Goal: Information Seeking & Learning: Find specific fact

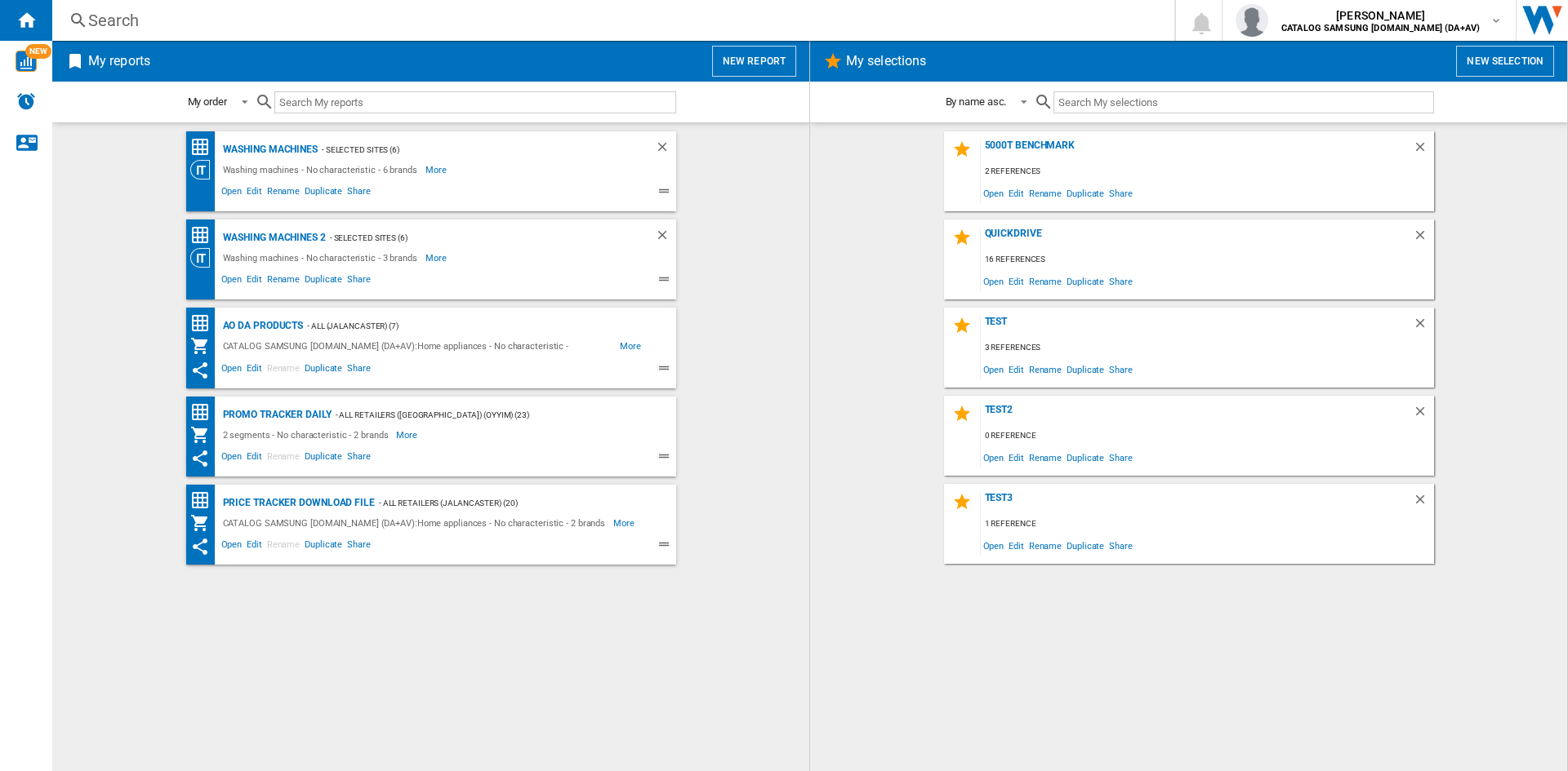
click at [117, 21] on div "Search" at bounding box center [610, 20] width 1044 height 22
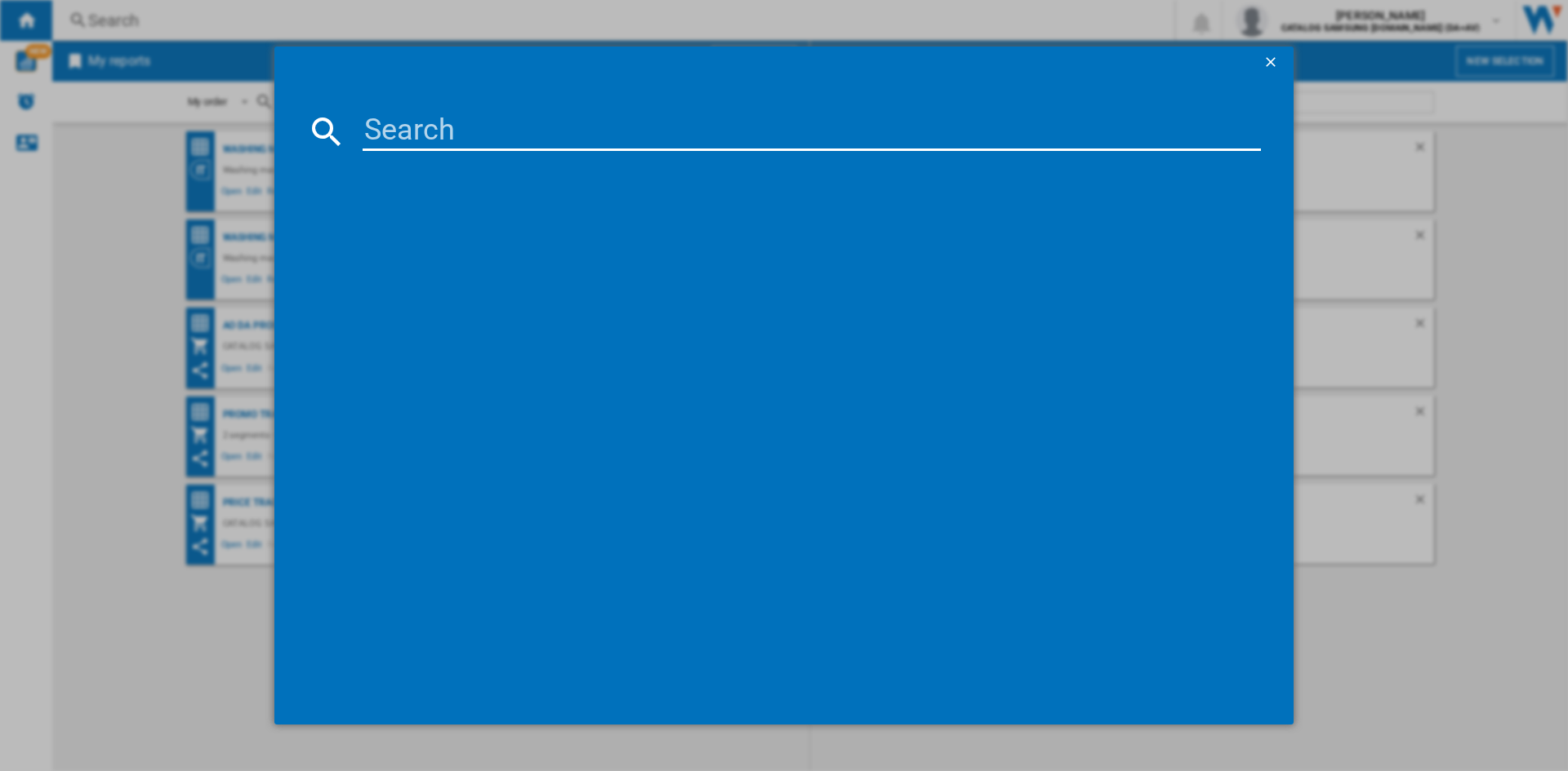
click at [405, 129] on input at bounding box center [811, 131] width 898 height 40
paste input "WW11DG5B25AEEU"
type input "WW11DG5B25A"
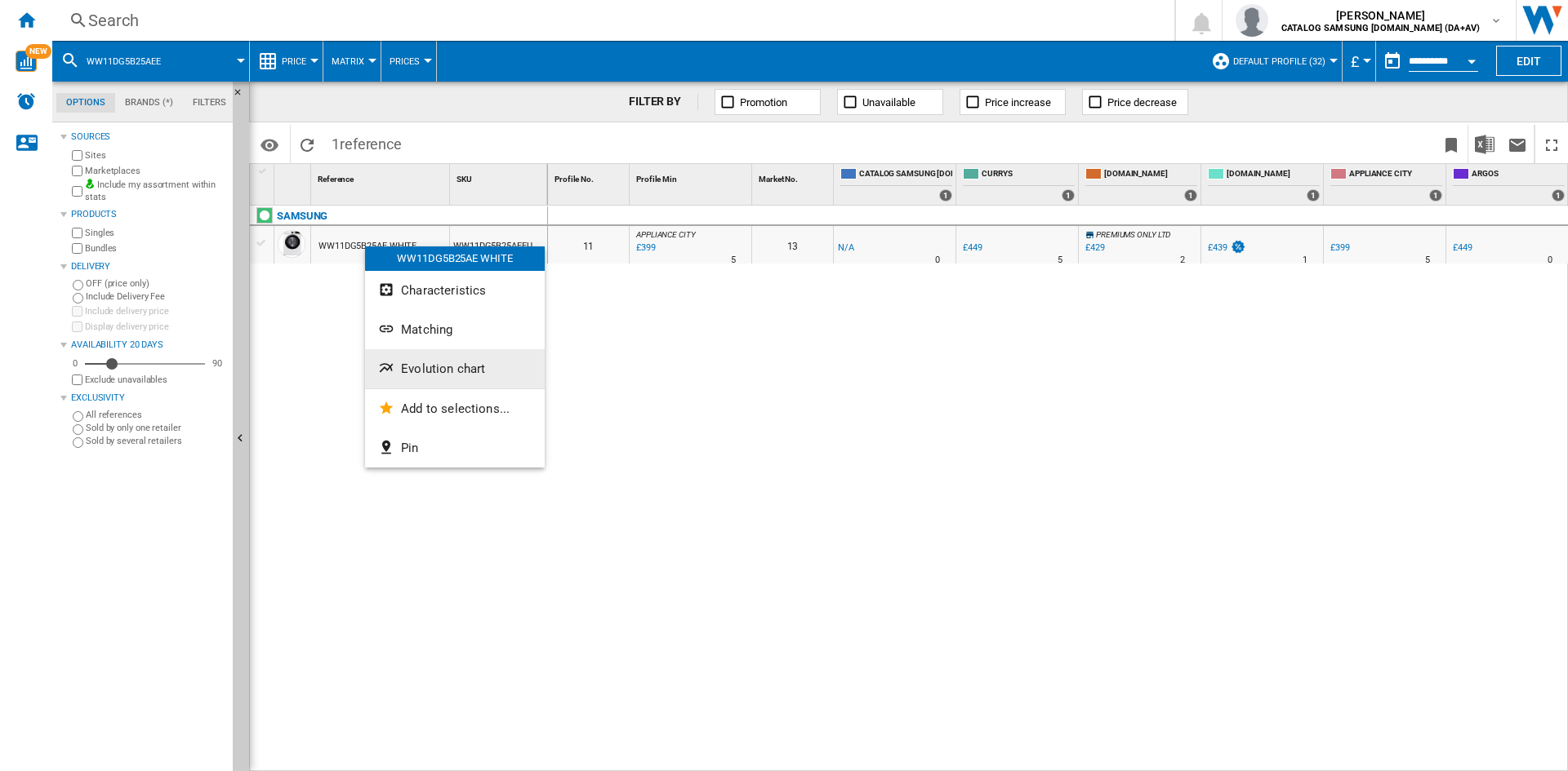
click at [440, 358] on button "Evolution chart" at bounding box center [455, 369] width 180 height 40
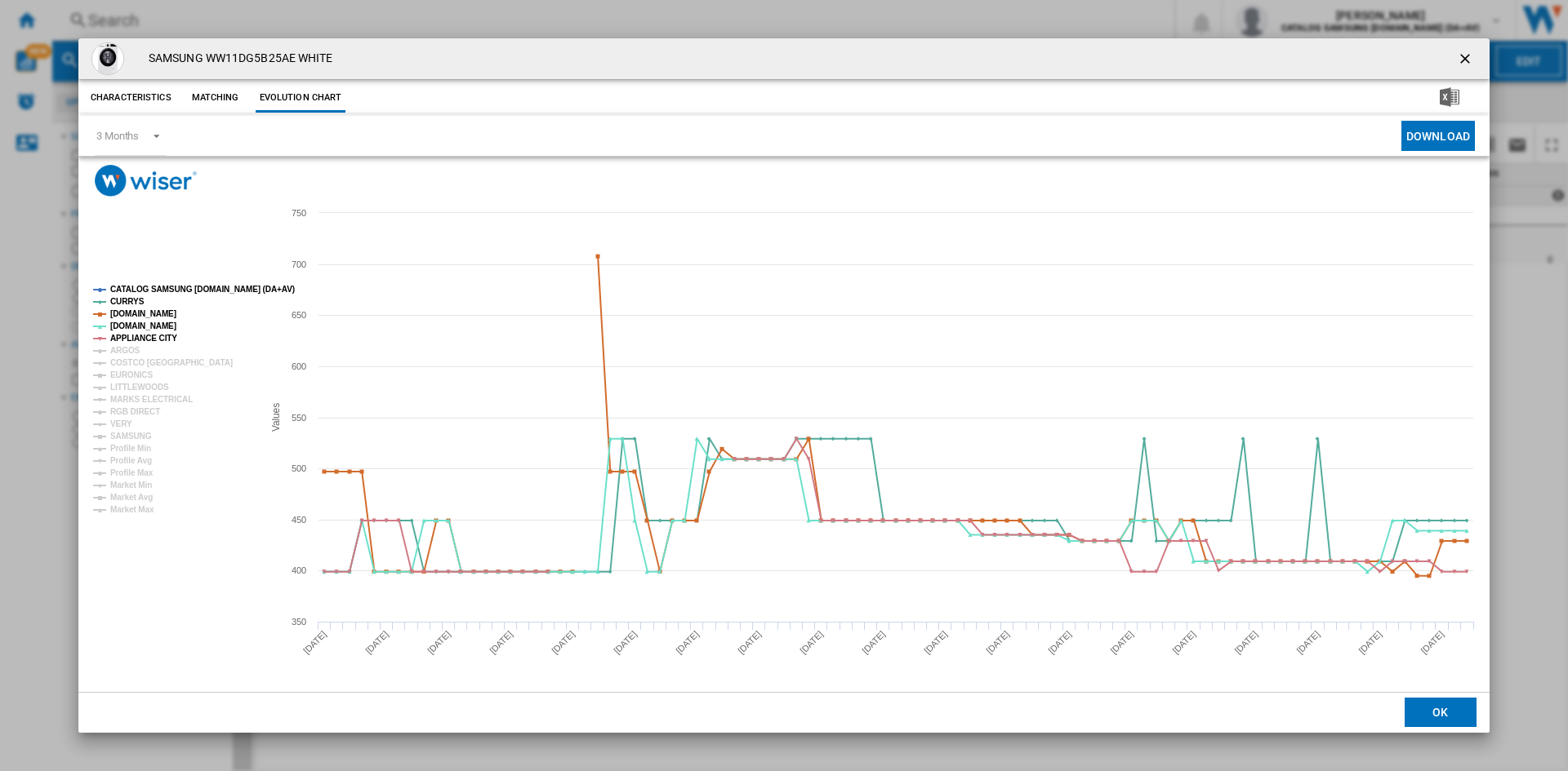
click at [156, 285] on tspan "CATALOG SAMSUNG [DOMAIN_NAME] (DA+AV)" at bounding box center [202, 289] width 184 height 9
click at [128, 352] on tspan "ARGOS" at bounding box center [126, 350] width 31 height 9
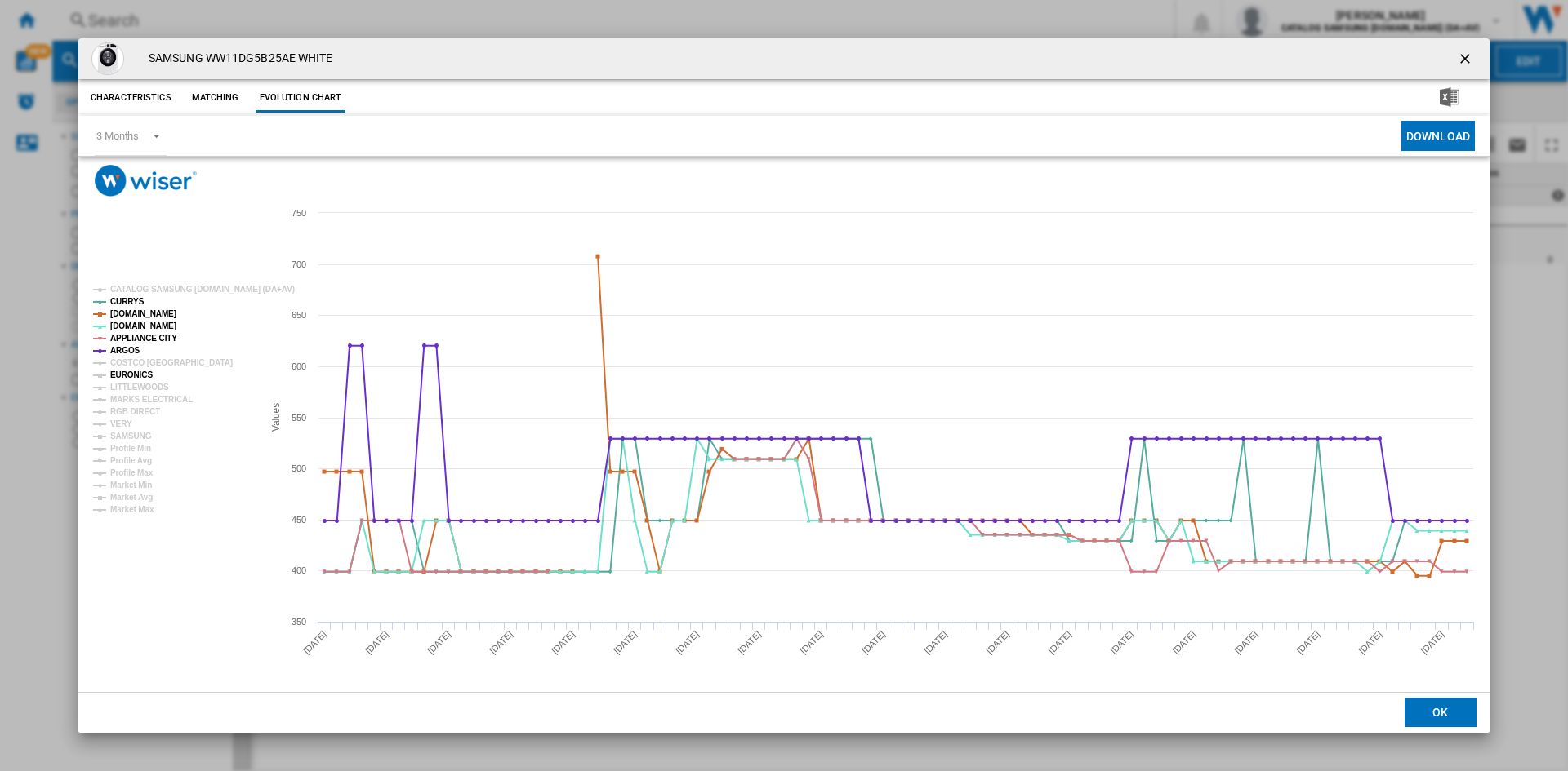
click at [126, 370] on tspan "EURONICS" at bounding box center [131, 375] width 42 height 9
click at [124, 396] on tspan "MARKS ELECTRICAL" at bounding box center [152, 400] width 83 height 9
click at [121, 411] on tspan "RGB DIRECT" at bounding box center [135, 412] width 49 height 9
click at [117, 420] on tspan "VERY" at bounding box center [121, 424] width 22 height 9
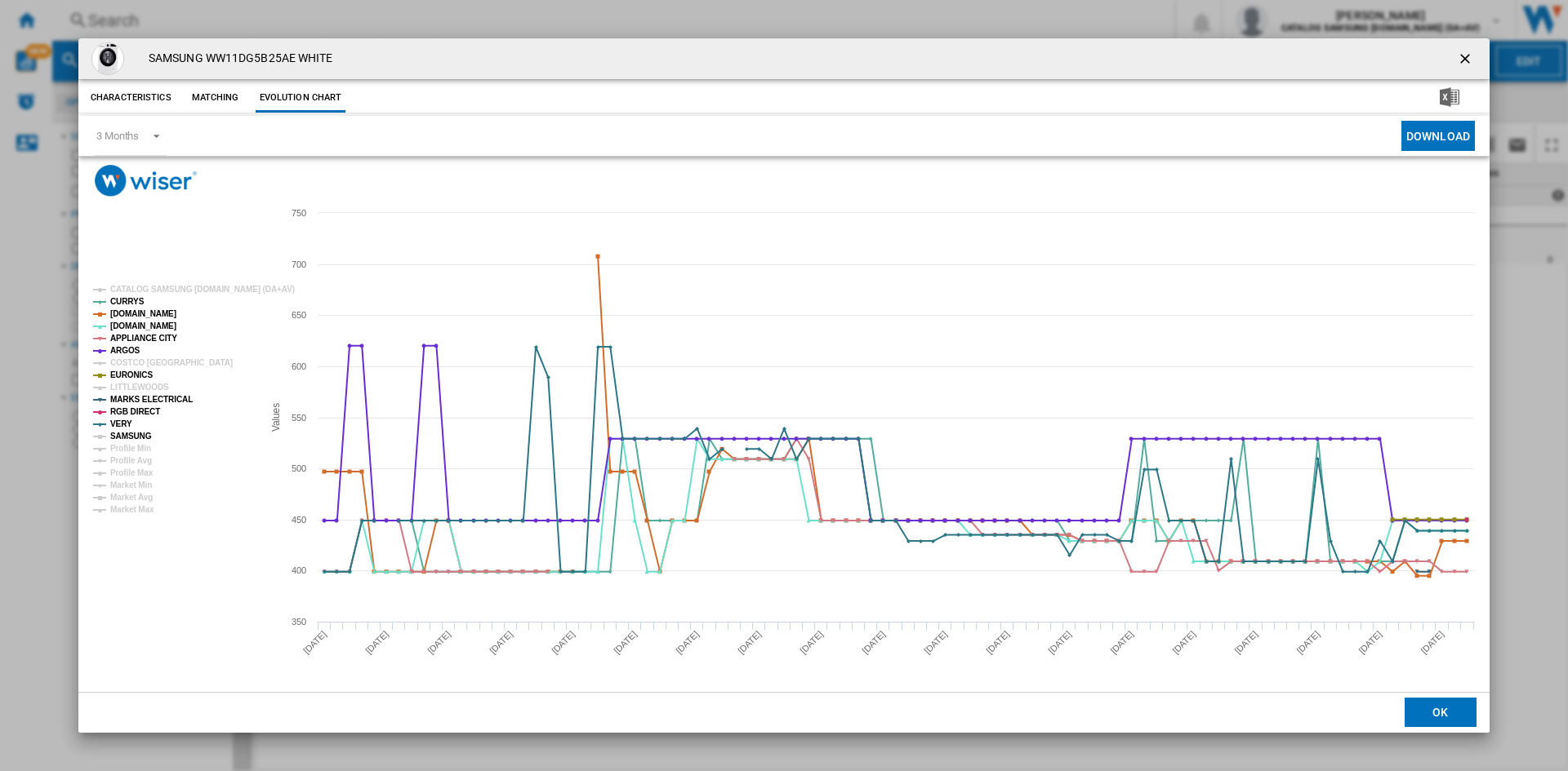
click at [134, 435] on tspan "SAMSUNG" at bounding box center [131, 437] width 41 height 9
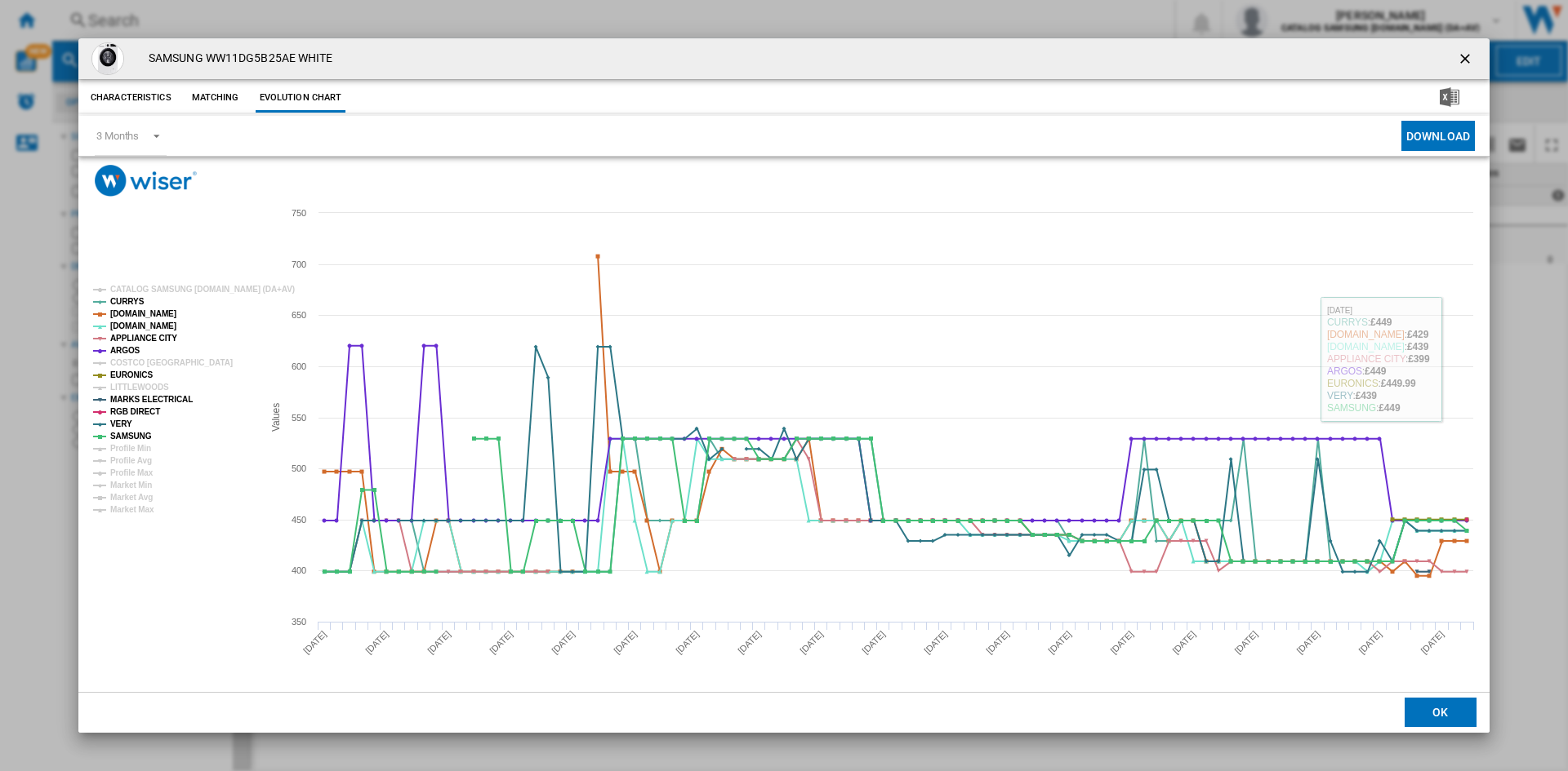
click at [1467, 58] on ng-md-icon "getI18NText('BUTTONS.CLOSE_DIALOG')" at bounding box center [1467, 60] width 20 height 20
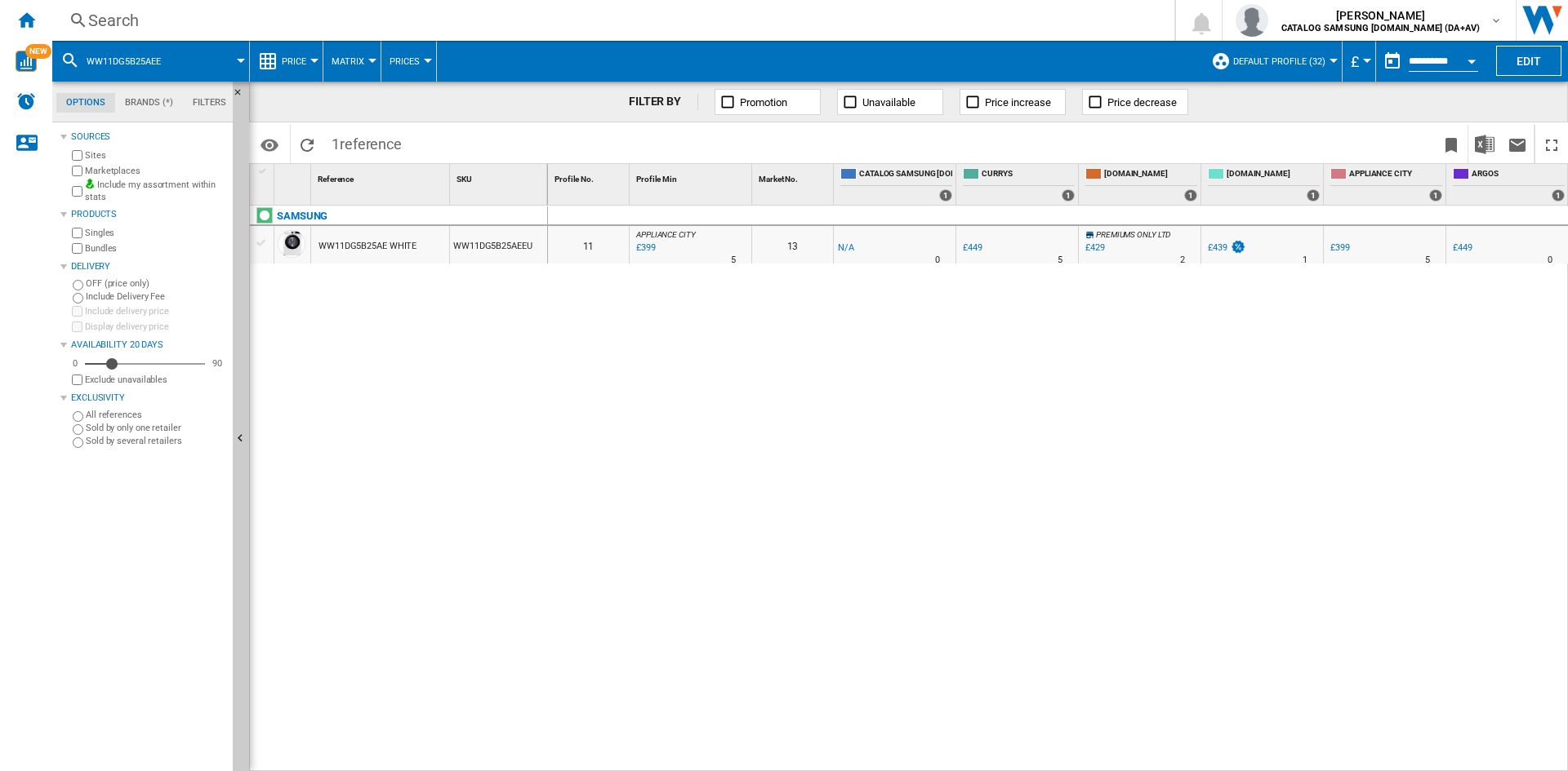
click at [646, 247] on div "£399" at bounding box center [645, 248] width 22 height 16
